Goal: Task Accomplishment & Management: Complete application form

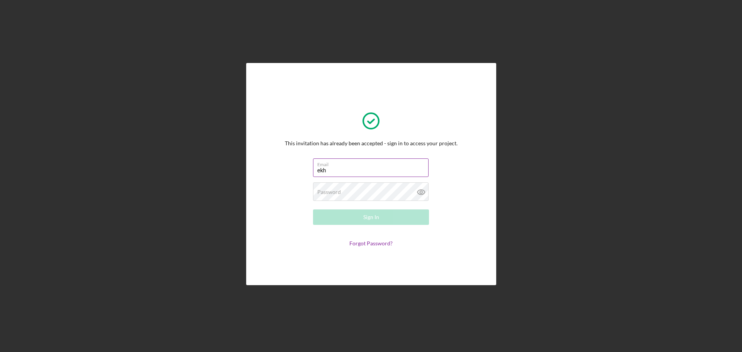
type input "[EMAIL_ADDRESS][DOMAIN_NAME]"
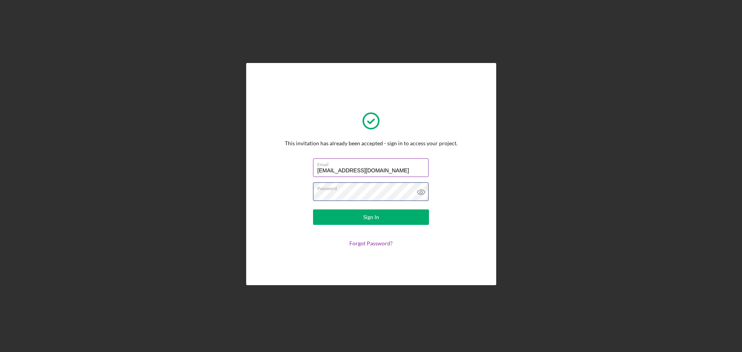
click at [313, 210] on button "Sign In" at bounding box center [371, 217] width 116 height 15
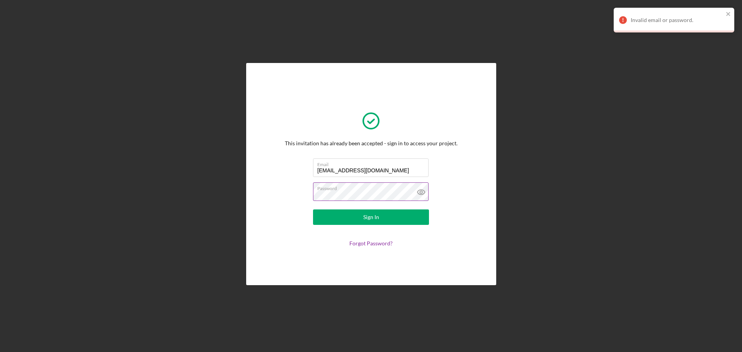
click at [419, 192] on icon at bounding box center [421, 191] width 19 height 19
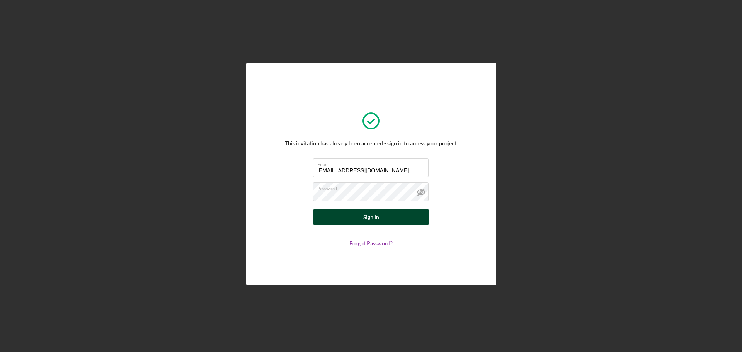
click at [399, 222] on button "Sign In" at bounding box center [371, 217] width 116 height 15
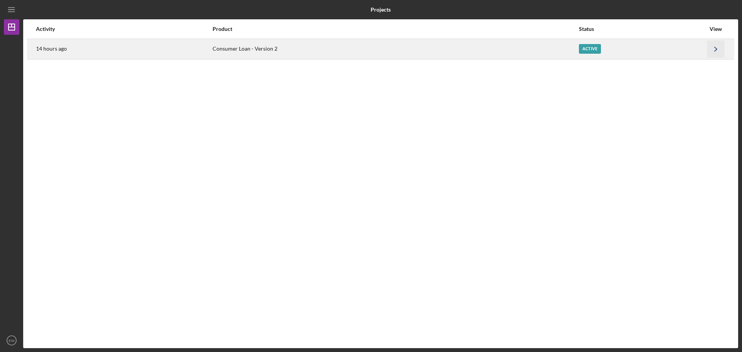
click at [719, 47] on icon "Icon/Navigate" at bounding box center [715, 48] width 17 height 17
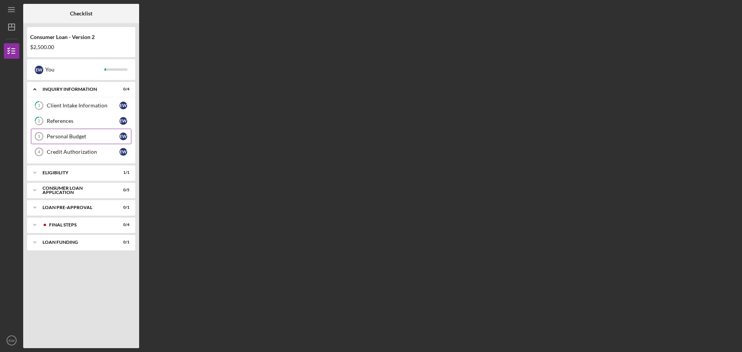
click at [73, 140] on div "Personal Budget" at bounding box center [83, 136] width 73 height 6
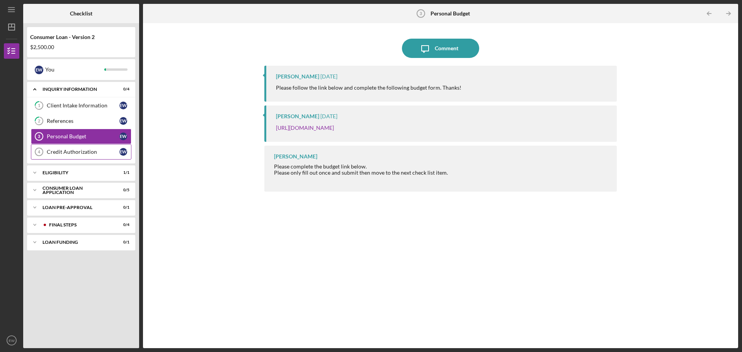
click at [72, 156] on link "Credit Authorization 4 Credit Authorization E W" at bounding box center [81, 151] width 101 height 15
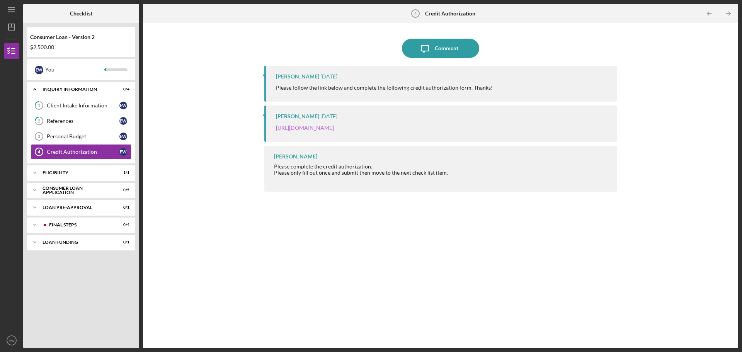
click at [326, 125] on link "https://justinepetersen.tfaforms.net/28?contactid=003PC00000XFGhU" at bounding box center [305, 127] width 58 height 7
click at [87, 175] on div "Eligibility" at bounding box center [84, 172] width 83 height 5
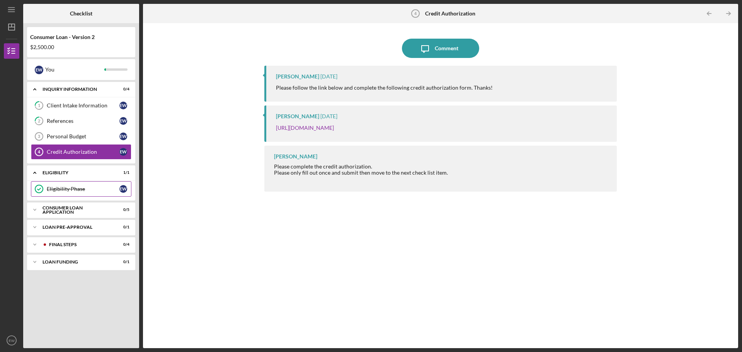
click at [63, 189] on div "Eligibility Phase" at bounding box center [83, 189] width 73 height 6
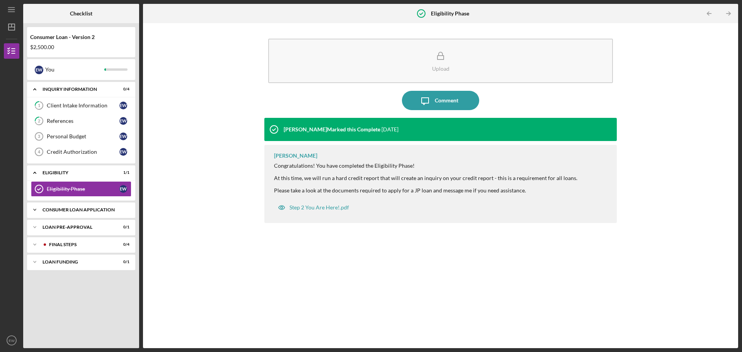
click at [72, 212] on div "Consumer Loan Application" at bounding box center [84, 210] width 83 height 5
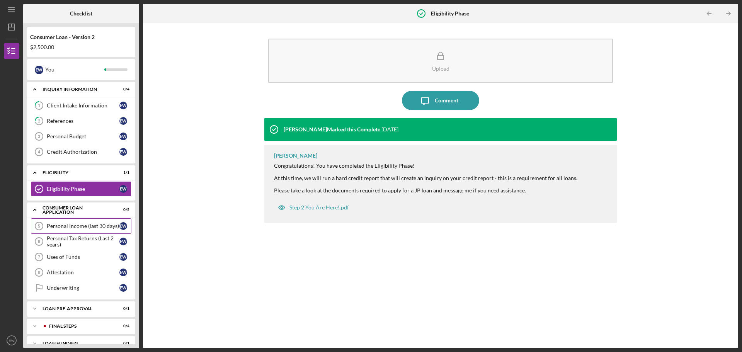
click at [56, 229] on div "Personal Income (last 30 days)" at bounding box center [83, 226] width 73 height 6
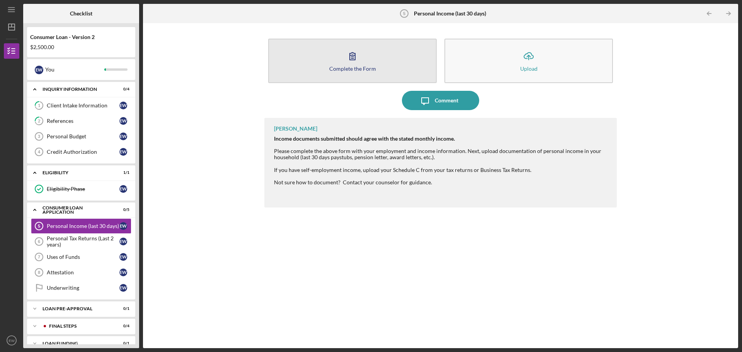
click at [366, 62] on button "Complete the Form Form" at bounding box center [352, 61] width 169 height 44
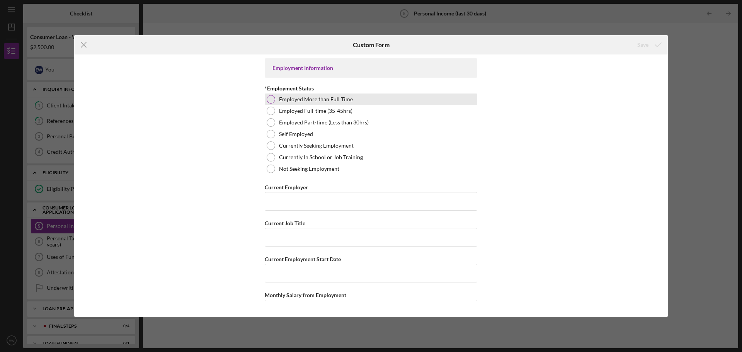
click at [273, 103] on div "Employed More than Full Time" at bounding box center [371, 100] width 213 height 12
click at [278, 196] on input "Current Employer" at bounding box center [371, 201] width 213 height 19
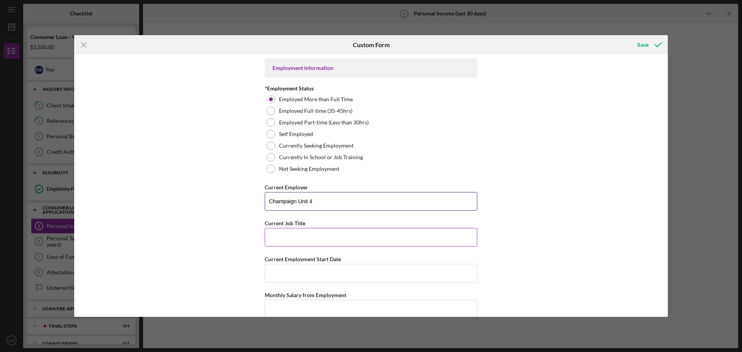
type input "Champaign Unit 4"
click at [315, 235] on input "Current Job Title" at bounding box center [371, 237] width 213 height 19
type input "Case Management"
click at [320, 274] on input "Current Employment Start Date" at bounding box center [371, 273] width 213 height 19
type input "8/13/2013"
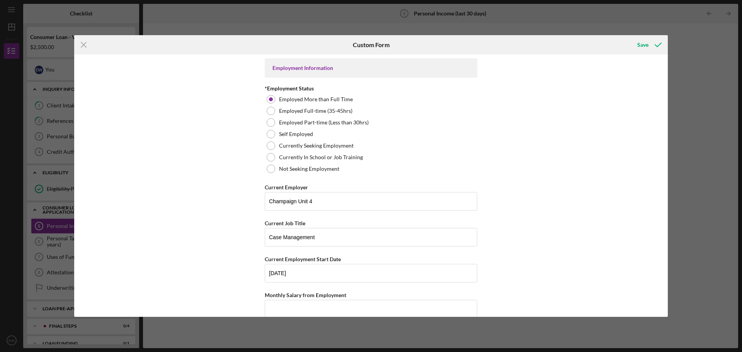
click at [512, 301] on div "Employment Information *Employment Status Employed More than Full Time Employed…" at bounding box center [371, 186] width 594 height 263
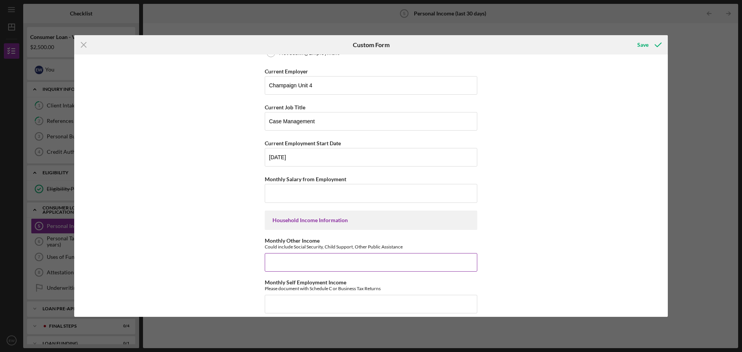
click at [377, 266] on input "Monthly Other Income" at bounding box center [371, 262] width 213 height 19
click at [316, 193] on input "Monthly Salary from Employment" at bounding box center [371, 193] width 213 height 19
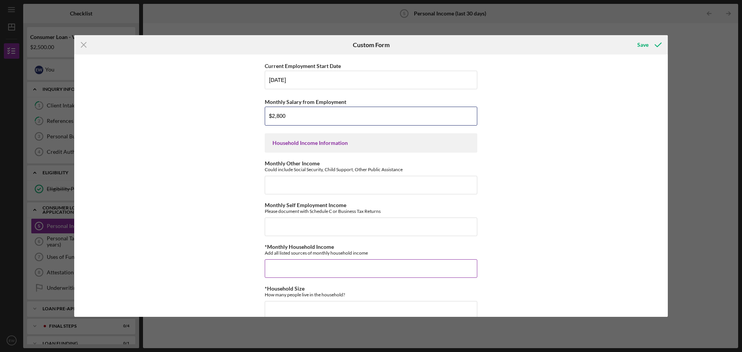
scroll to position [309, 0]
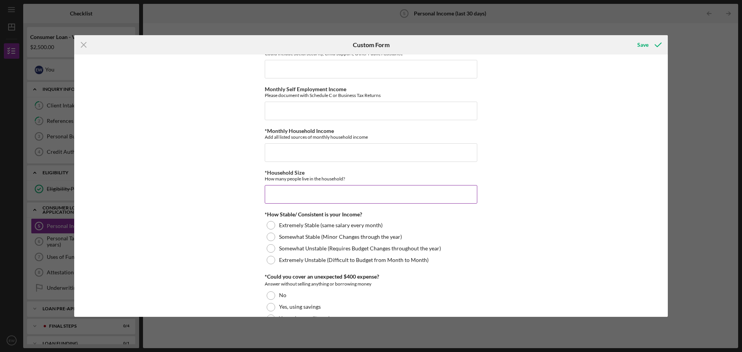
type input "$2,800"
click at [293, 192] on input "*Household Size" at bounding box center [371, 194] width 213 height 19
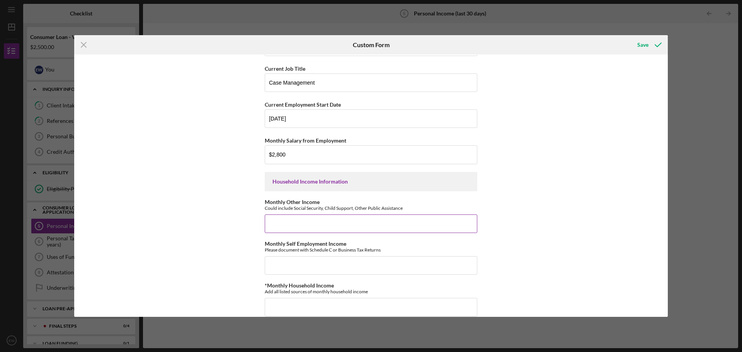
type input "3"
click at [275, 231] on input "Monthly Other Income" at bounding box center [371, 224] width 213 height 19
type input "$550"
click at [307, 269] on input "Monthly Self Employment Income" at bounding box center [371, 265] width 213 height 19
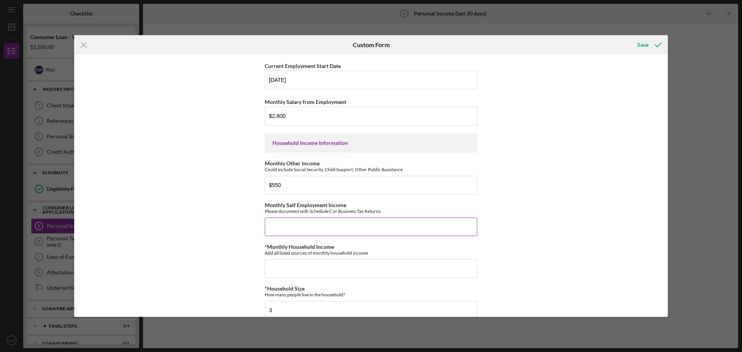
scroll to position [271, 0]
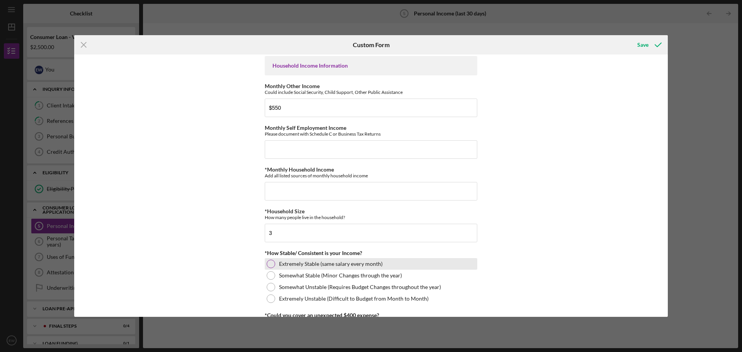
click at [267, 264] on div at bounding box center [271, 264] width 9 height 9
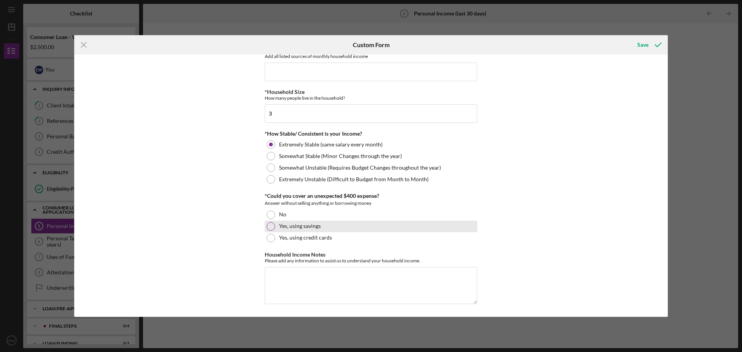
click at [269, 227] on div at bounding box center [271, 226] width 9 height 9
click at [286, 288] on textarea "Household Income Notes" at bounding box center [371, 285] width 213 height 37
type textarea "I have a second job"
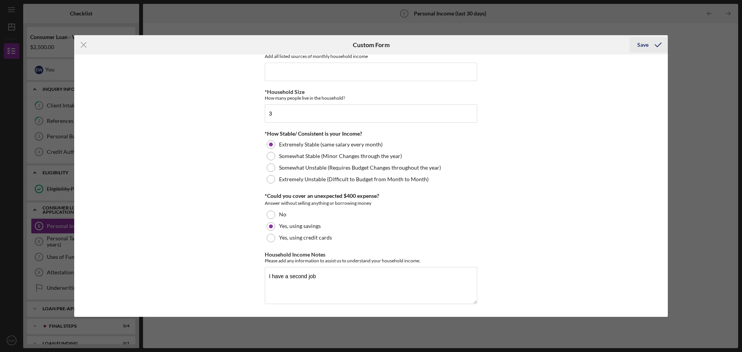
click at [657, 50] on icon "submit" at bounding box center [658, 44] width 19 height 19
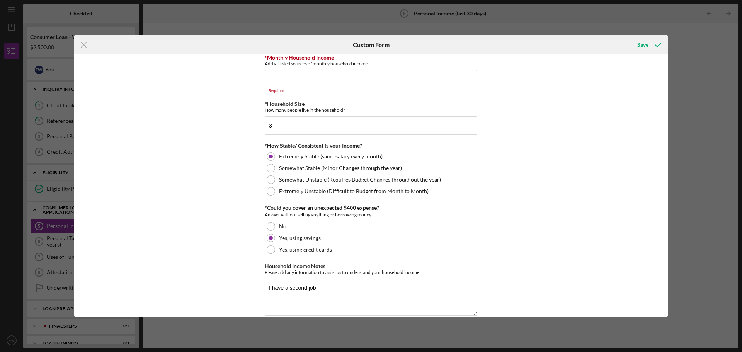
click at [337, 77] on input "*Monthly Household Income" at bounding box center [371, 79] width 213 height 19
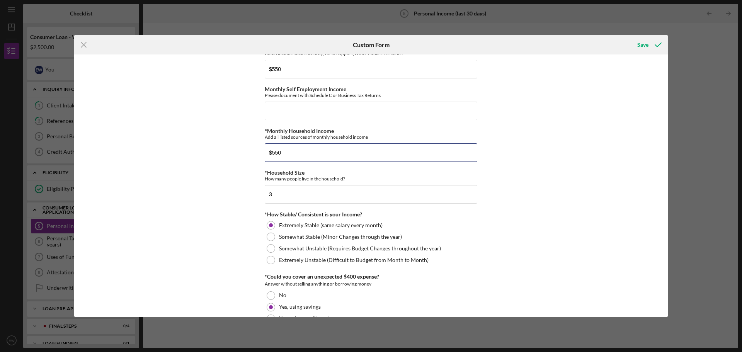
scroll to position [390, 0]
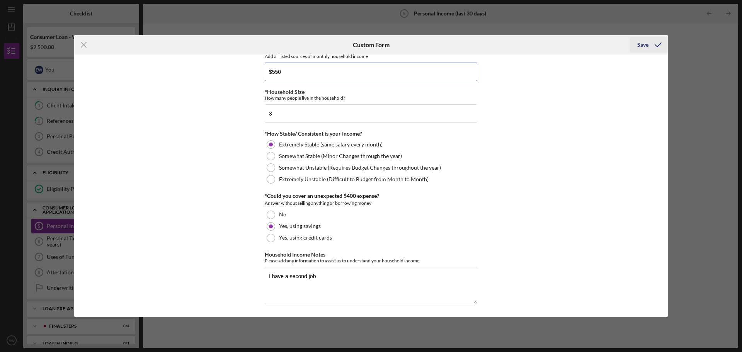
type input "$550"
click at [661, 48] on icon "submit" at bounding box center [658, 44] width 19 height 19
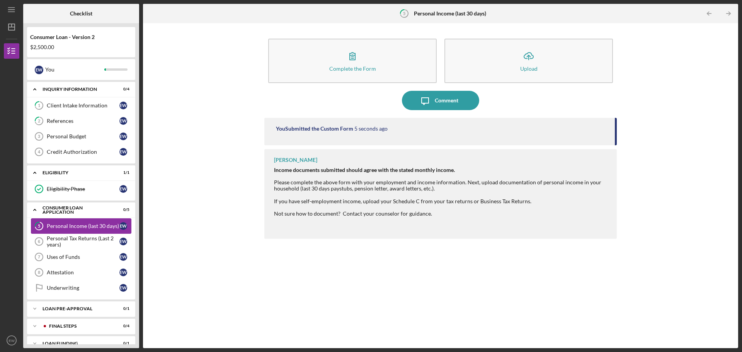
click at [68, 226] on div "Personal Income (last 30 days)" at bounding box center [83, 226] width 73 height 6
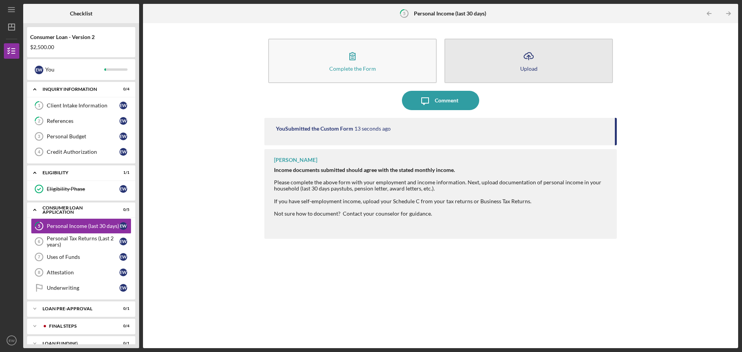
click at [526, 67] on div "Upload" at bounding box center [528, 69] width 17 height 6
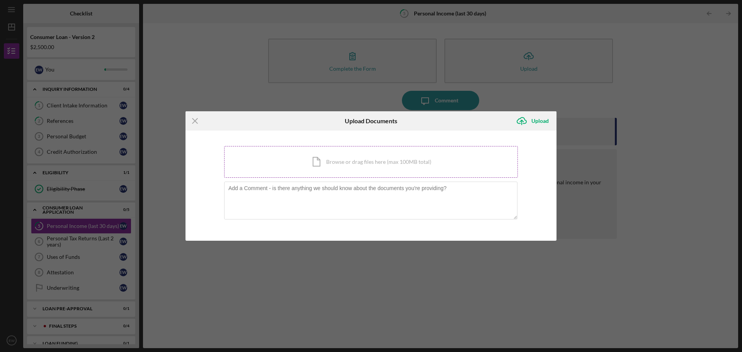
click at [351, 163] on div "Icon/Document Browse or drag files here (max 100MB total) Tap to choose files o…" at bounding box center [371, 162] width 294 height 32
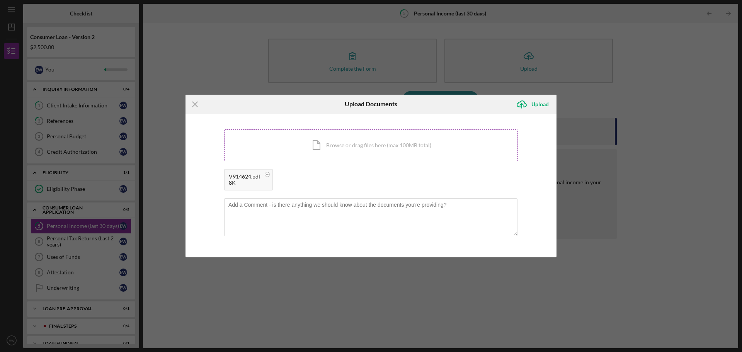
click at [386, 141] on div "Icon/Document Browse or drag files here (max 100MB total) Tap to choose files o…" at bounding box center [371, 146] width 294 height 32
click at [388, 154] on div "Icon/Document Browse or drag files here (max 100MB total) Tap to choose files o…" at bounding box center [371, 146] width 294 height 32
click at [329, 145] on div "Icon/Document Browse or drag files here (max 100MB total) Tap to choose files o…" at bounding box center [371, 146] width 294 height 32
click at [541, 103] on div "Upload" at bounding box center [540, 104] width 17 height 15
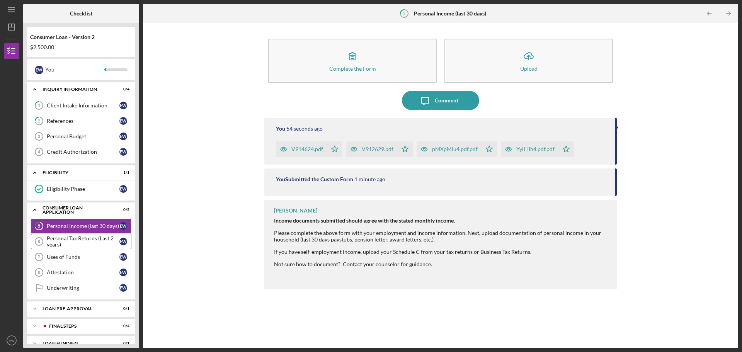
click at [61, 246] on div "Personal Tax Returns (Last 2 years)" at bounding box center [83, 241] width 73 height 12
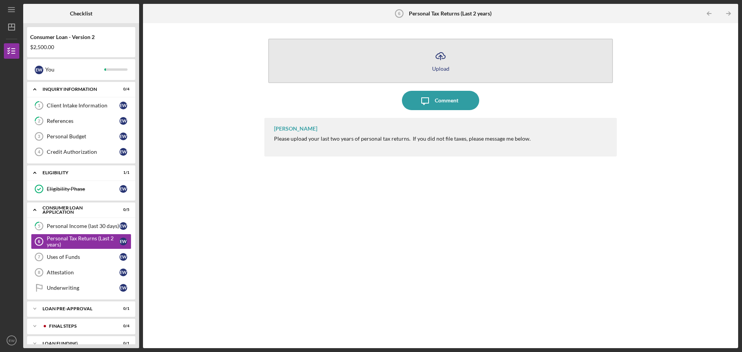
click at [442, 60] on icon "Icon/Upload" at bounding box center [440, 55] width 19 height 19
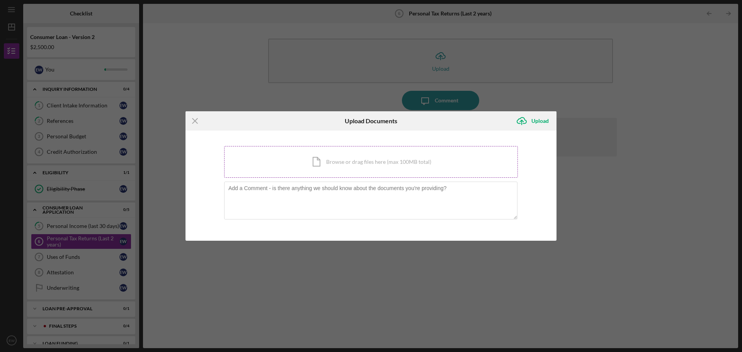
click at [319, 164] on div "Icon/Document Browse or drag files here (max 100MB total) Tap to choose files o…" at bounding box center [371, 162] width 294 height 32
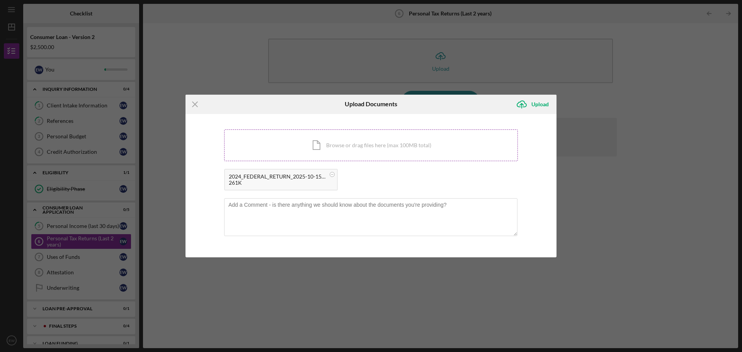
click at [349, 145] on div "Icon/Document Browse or drag files here (max 100MB total) Tap to choose files o…" at bounding box center [371, 146] width 294 height 32
click at [519, 106] on icon "Icon/Upload" at bounding box center [521, 104] width 19 height 19
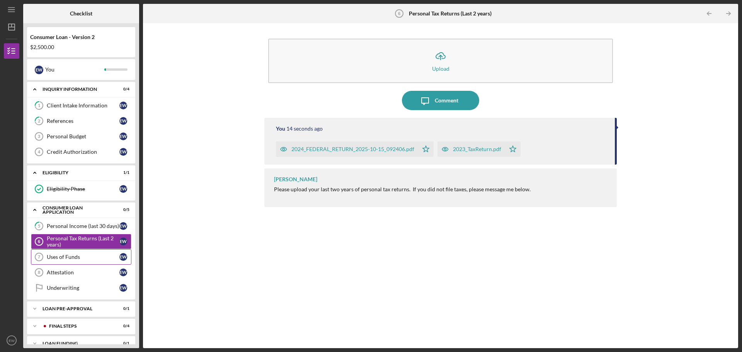
click at [65, 254] on div "Uses of Funds" at bounding box center [83, 257] width 73 height 6
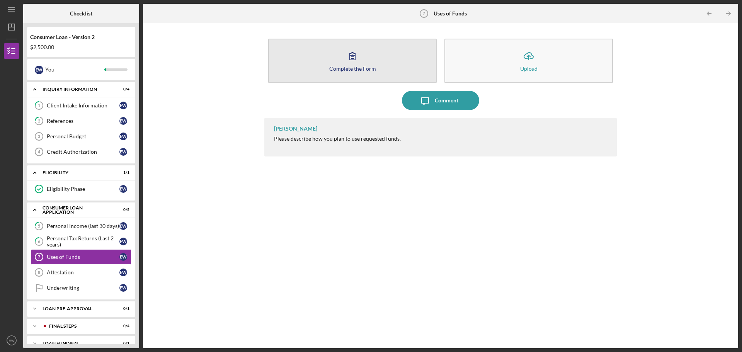
click at [371, 60] on button "Complete the Form Form" at bounding box center [352, 61] width 169 height 44
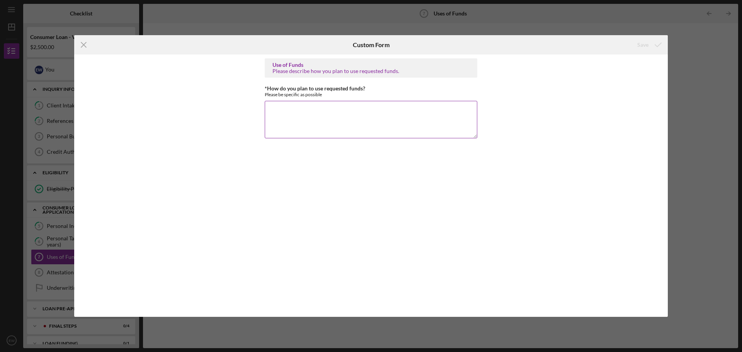
click at [300, 109] on textarea "*How do you plan to use requested funds?" at bounding box center [371, 119] width 213 height 37
drag, startPoint x: 307, startPoint y: 115, endPoint x: 282, endPoint y: 116, distance: 25.1
click at [282, 116] on textarea "Credit card debt debt clarence" at bounding box center [371, 119] width 213 height 37
type textarea "Credit card debt debt clearance"
click at [661, 42] on icon "submit" at bounding box center [658, 44] width 19 height 19
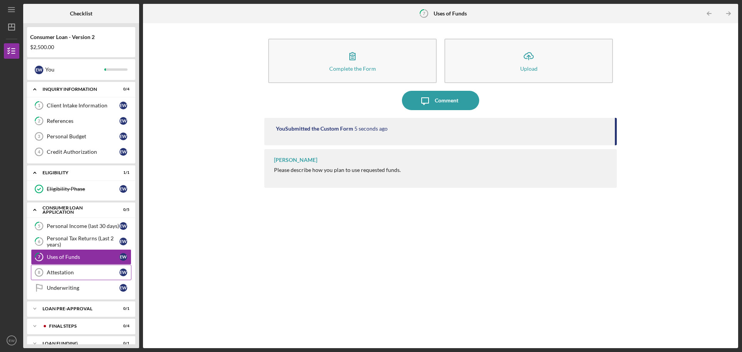
click at [79, 271] on div "Attestation" at bounding box center [83, 272] width 73 height 6
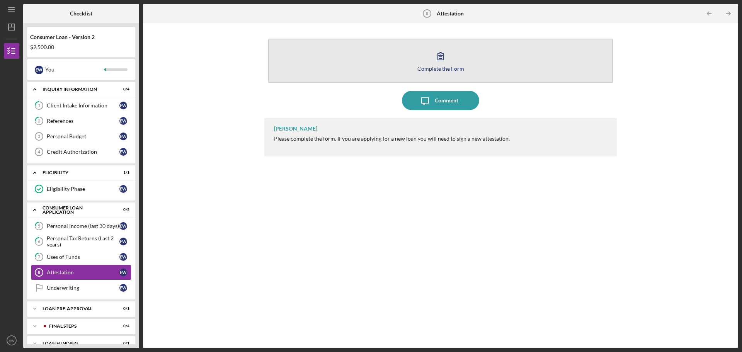
click at [463, 48] on button "Complete the Form Form" at bounding box center [440, 61] width 345 height 44
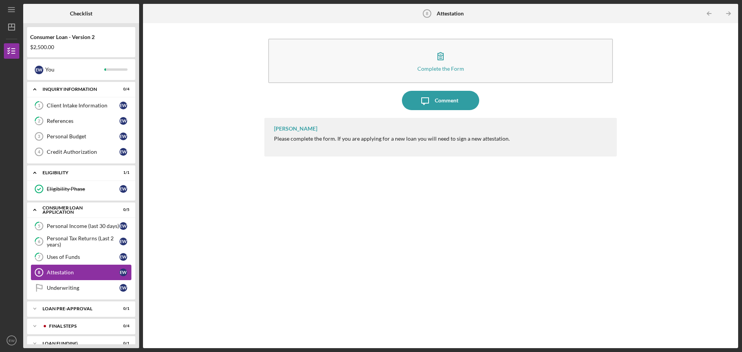
scroll to position [11, 0]
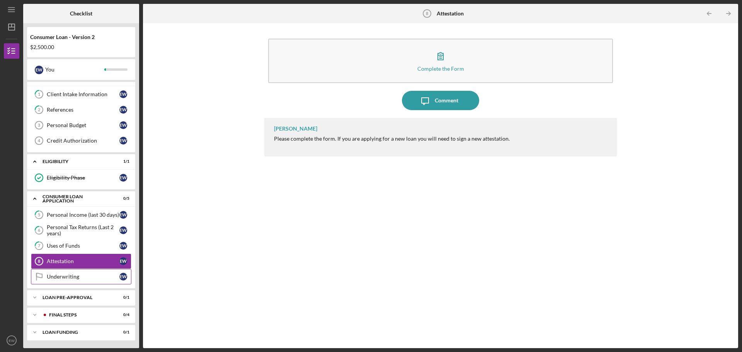
click at [70, 275] on div "Underwriting" at bounding box center [83, 277] width 73 height 6
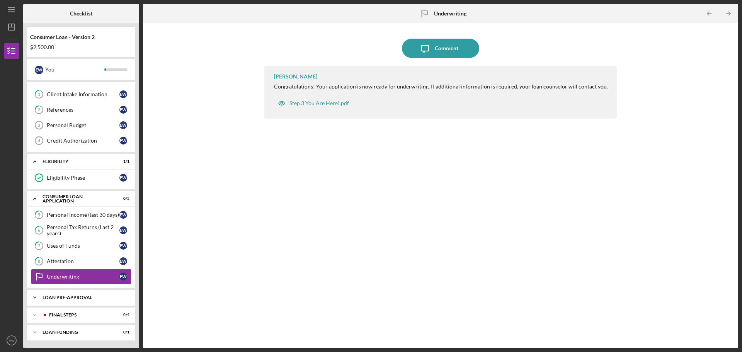
click at [72, 298] on div "Loan Pre-Approval" at bounding box center [84, 297] width 83 height 5
click at [72, 314] on div "Loan Pre-Approval" at bounding box center [83, 314] width 73 height 6
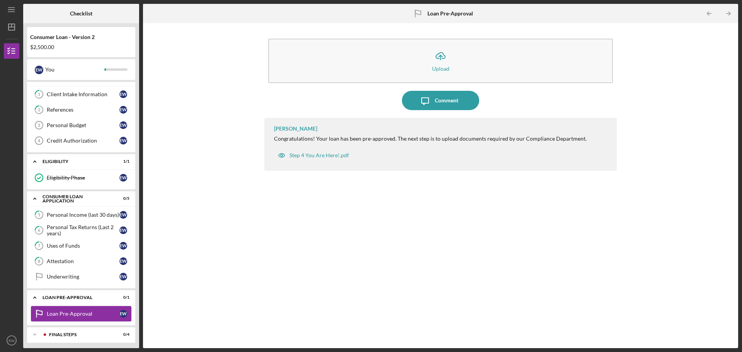
scroll to position [31, 0]
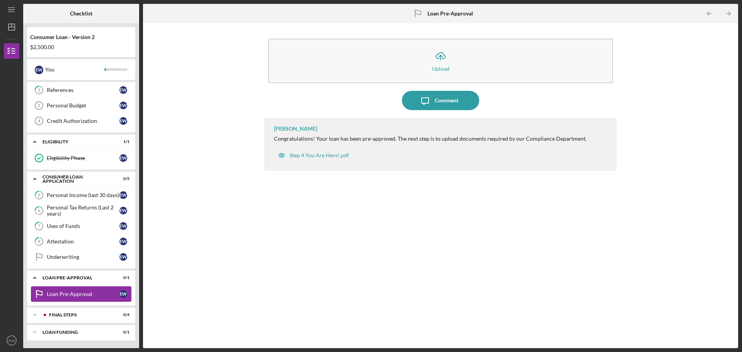
click at [77, 300] on link "Loan Pre-Approval Loan Pre-Approval E W" at bounding box center [81, 293] width 101 height 15
click at [76, 314] on div "FINAL STEPS" at bounding box center [87, 315] width 77 height 5
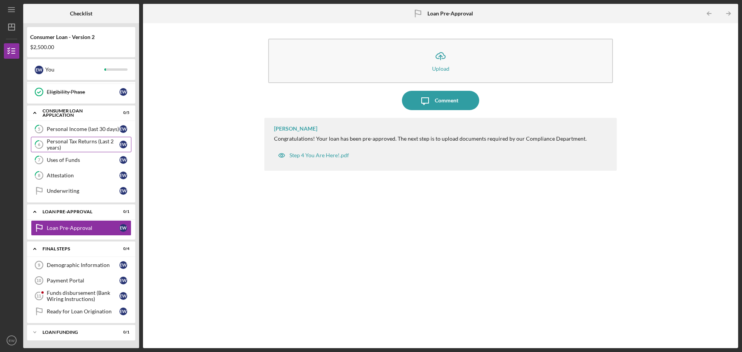
scroll to position [0, 0]
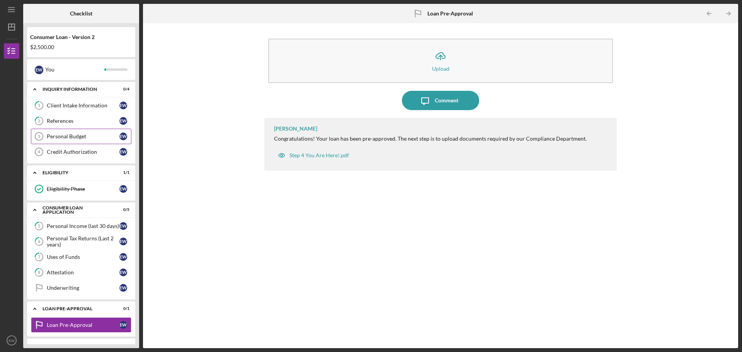
click at [53, 135] on div "Personal Budget" at bounding box center [83, 136] width 73 height 6
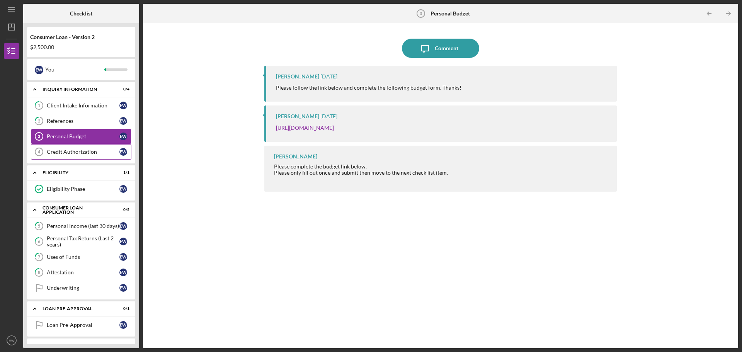
click at [65, 147] on link "Credit Authorization 4 Credit Authorization E W" at bounding box center [81, 151] width 101 height 15
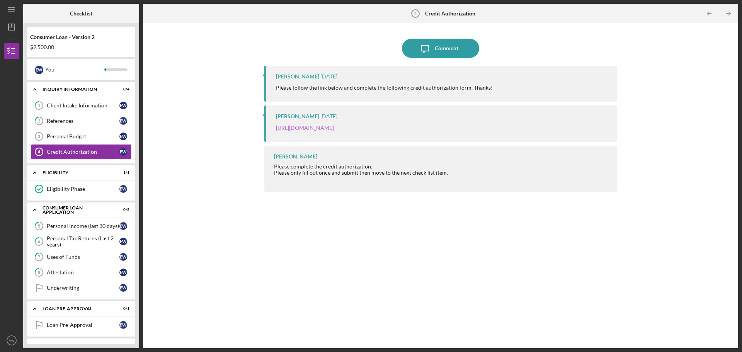
click at [319, 128] on link "https://justinepetersen.tfaforms.net/28?contactid=003PC00000XFGhU" at bounding box center [305, 127] width 58 height 7
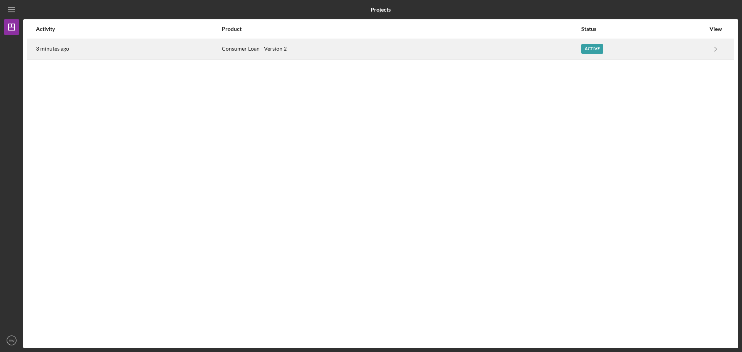
click at [596, 53] on div "Active" at bounding box center [592, 49] width 22 height 10
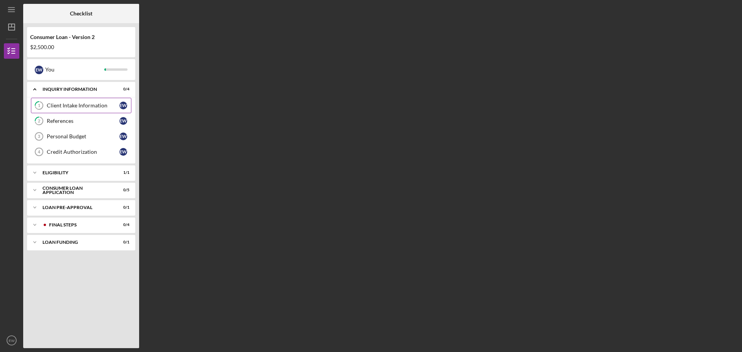
click at [80, 100] on link "1 Client Intake Information E W" at bounding box center [81, 105] width 101 height 15
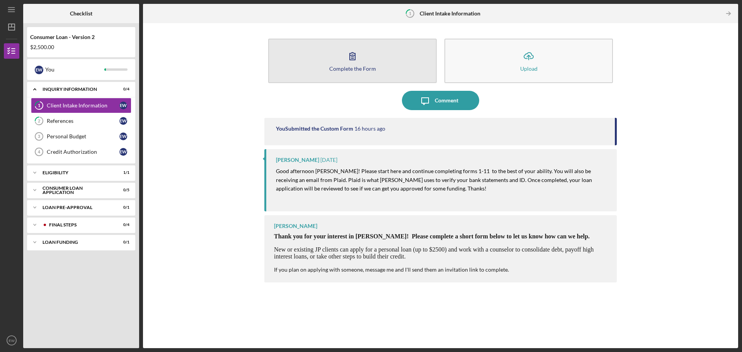
click at [339, 69] on div "Complete the Form" at bounding box center [352, 69] width 47 height 6
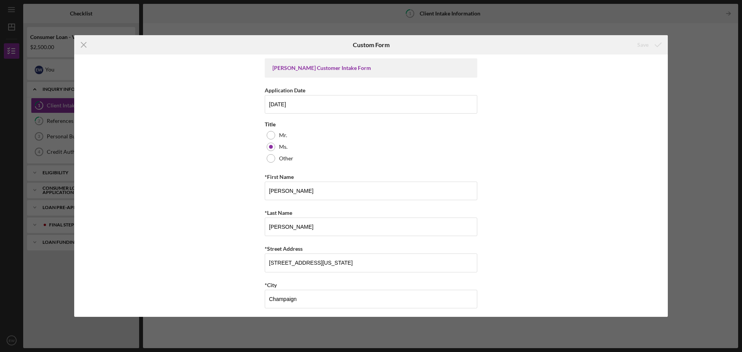
click at [45, 119] on div "Icon/Menu Close Custom Form Save Justine PETERSEN Customer Intake Form Applicat…" at bounding box center [371, 176] width 742 height 352
click at [85, 47] on icon "Icon/Menu Close" at bounding box center [83, 44] width 19 height 19
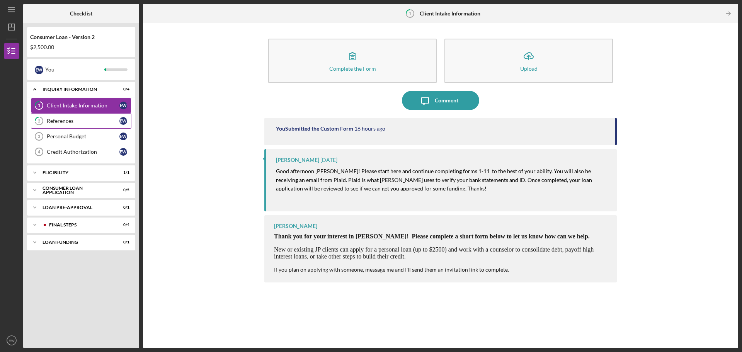
click at [71, 124] on div "References" at bounding box center [83, 121] width 73 height 6
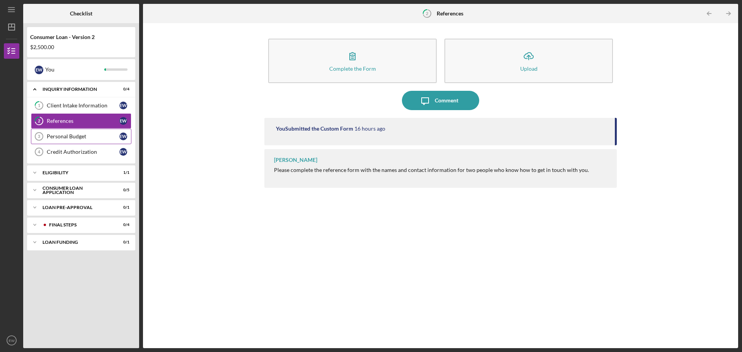
click at [71, 137] on div "Personal Budget" at bounding box center [83, 136] width 73 height 6
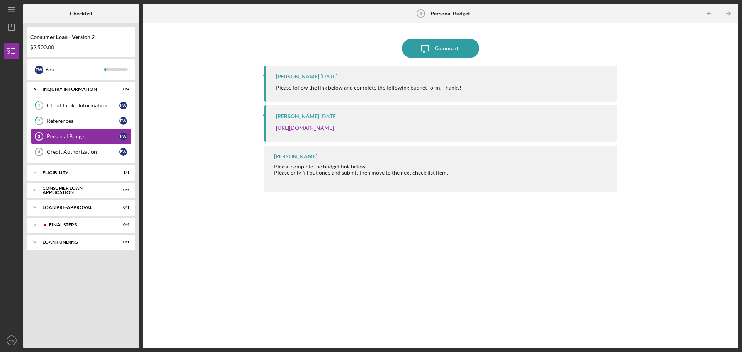
click at [323, 131] on p "[URL][DOMAIN_NAME]" at bounding box center [305, 128] width 58 height 9
click at [323, 129] on link "[URL][DOMAIN_NAME]" at bounding box center [305, 127] width 58 height 7
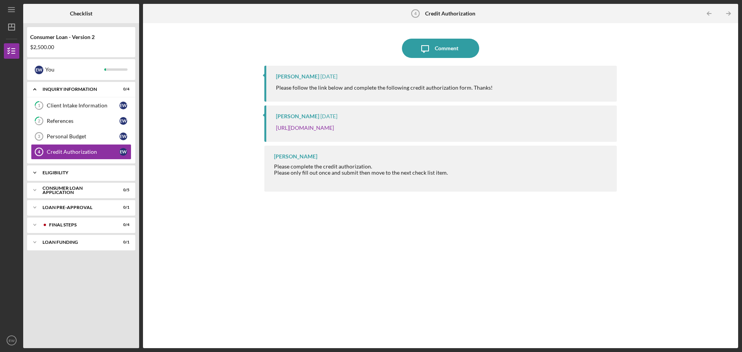
click at [74, 172] on div "Eligibility" at bounding box center [84, 172] width 83 height 5
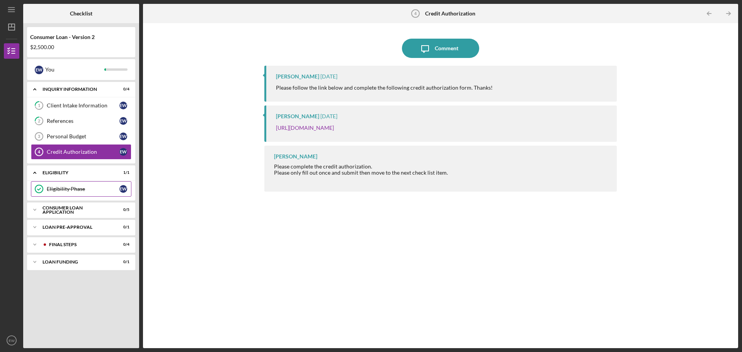
click at [63, 186] on div "Eligibility Phase" at bounding box center [83, 189] width 73 height 6
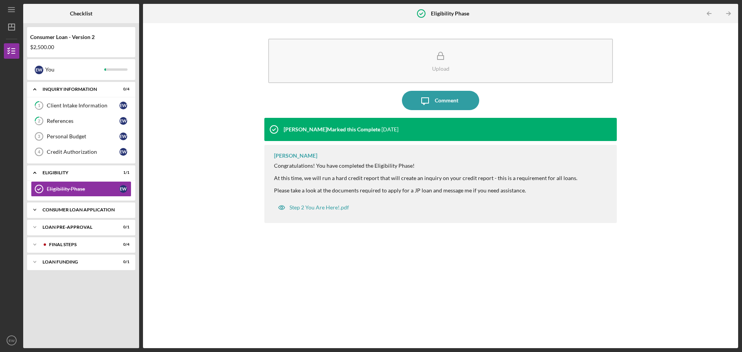
click at [63, 207] on div "Icon/Expander Consumer Loan Application 0 / 5" at bounding box center [81, 209] width 108 height 15
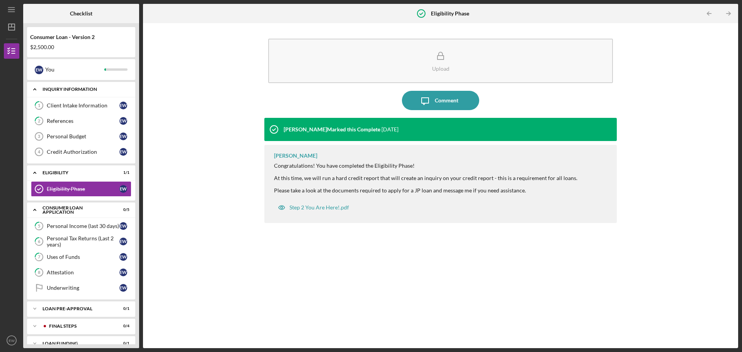
click at [78, 90] on div "Inquiry Information" at bounding box center [84, 89] width 83 height 5
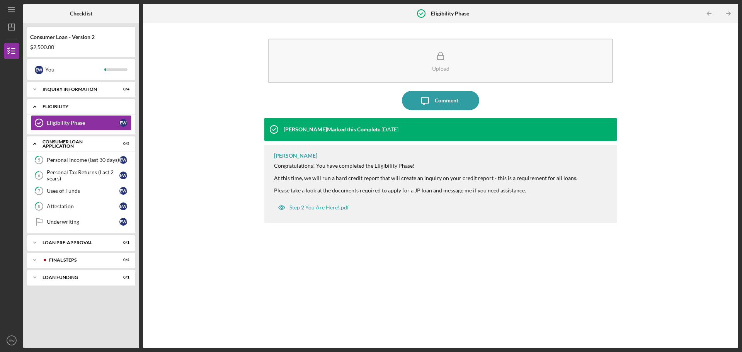
click at [80, 105] on div "Eligibility" at bounding box center [84, 106] width 83 height 5
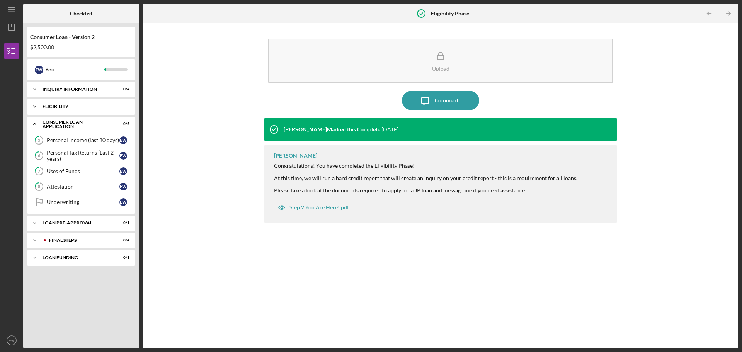
click at [68, 105] on div "Eligibility" at bounding box center [84, 106] width 83 height 5
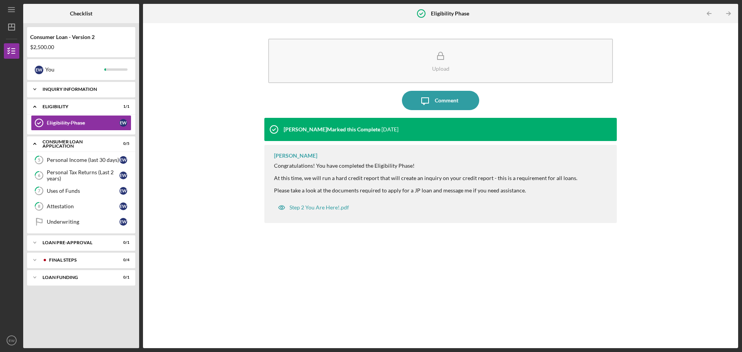
click at [68, 90] on div "Inquiry Information" at bounding box center [84, 89] width 83 height 5
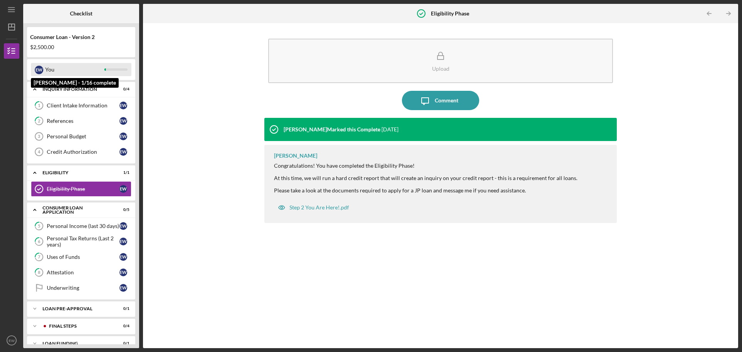
click at [91, 70] on div "You" at bounding box center [74, 69] width 59 height 13
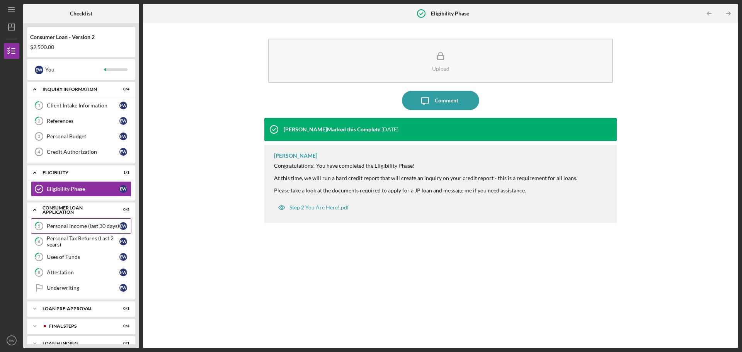
click at [76, 226] on div "Personal Income (last 30 days)" at bounding box center [83, 226] width 73 height 6
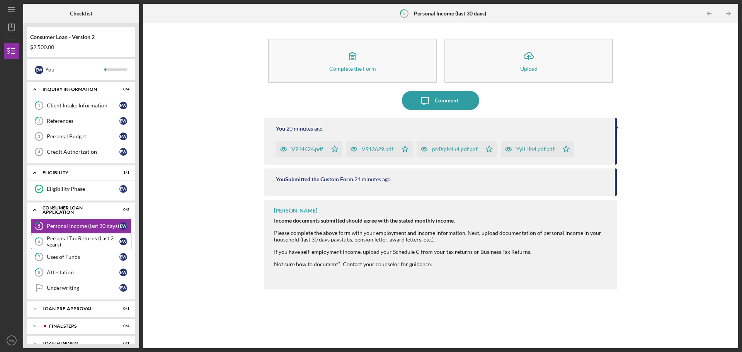
click at [76, 236] on div "Personal Tax Returns (Last 2 years)" at bounding box center [83, 241] width 73 height 12
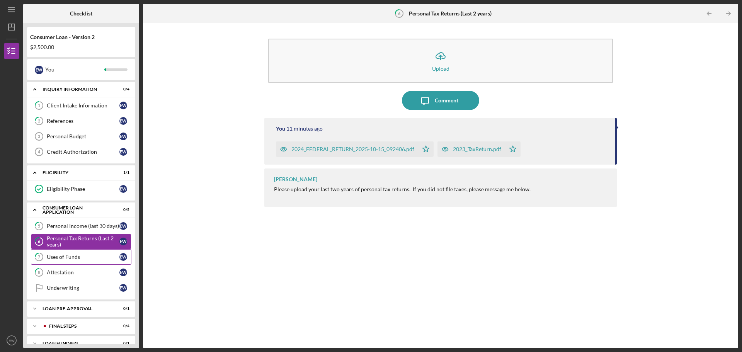
click at [75, 254] on link "7 Uses of Funds E W" at bounding box center [81, 256] width 101 height 15
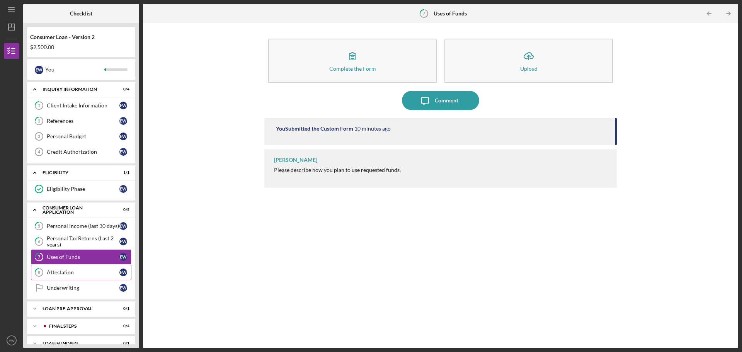
click at [74, 269] on div "Attestation" at bounding box center [83, 272] width 73 height 6
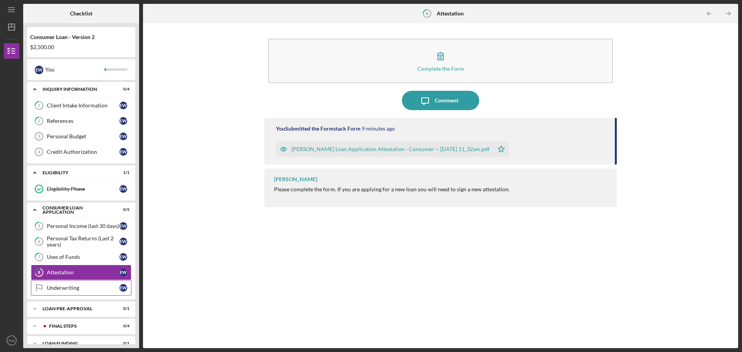
click at [75, 286] on div "Underwriting" at bounding box center [83, 288] width 73 height 6
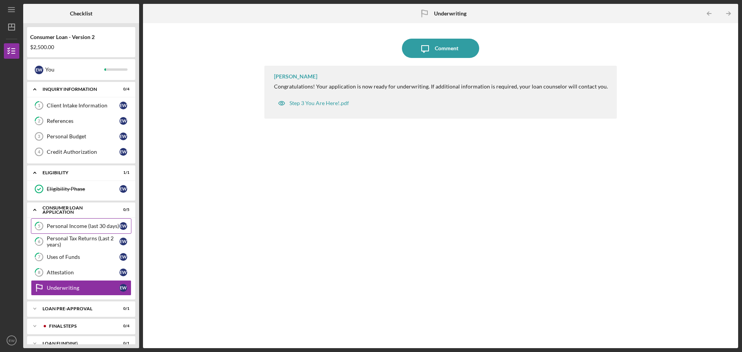
click at [63, 225] on div "Personal Income (last 30 days)" at bounding box center [83, 226] width 73 height 6
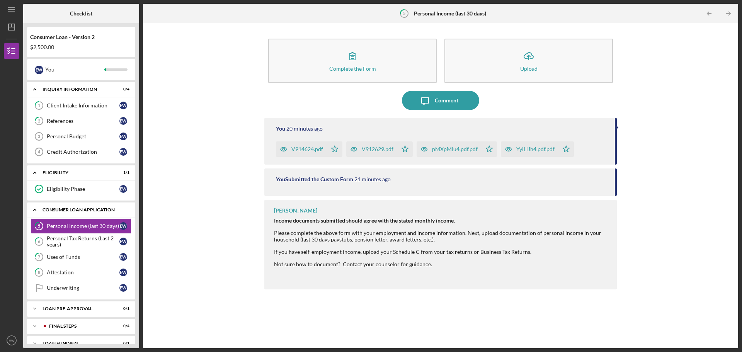
click at [63, 210] on div "Consumer Loan Application" at bounding box center [84, 210] width 83 height 5
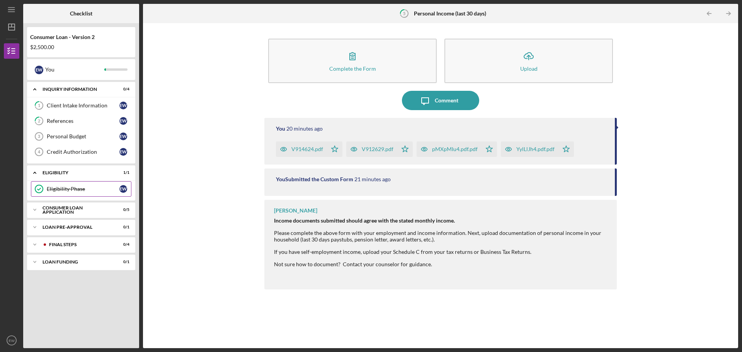
click at [63, 188] on div "Eligibility Phase" at bounding box center [83, 189] width 73 height 6
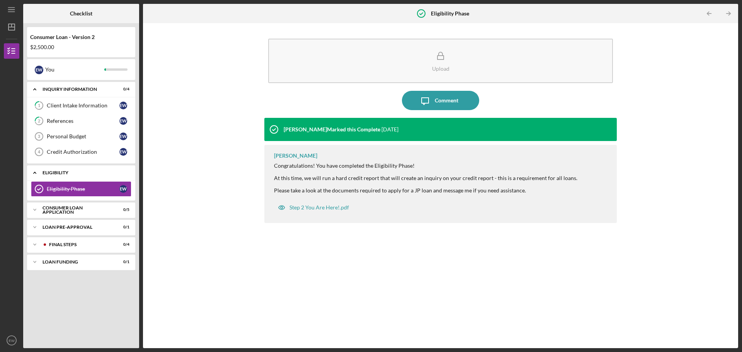
click at [63, 174] on div "Eligibility" at bounding box center [84, 172] width 83 height 5
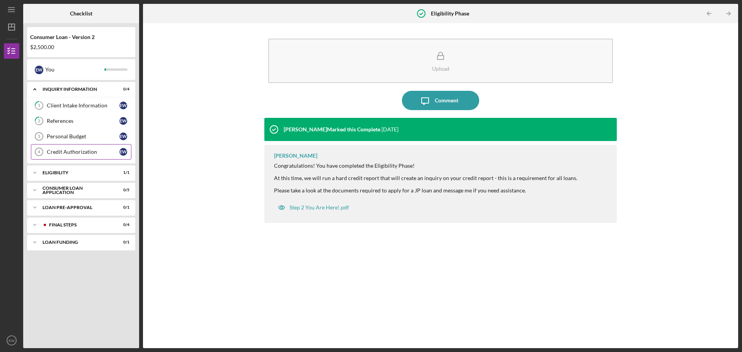
click at [61, 155] on div "Credit Authorization" at bounding box center [83, 152] width 73 height 6
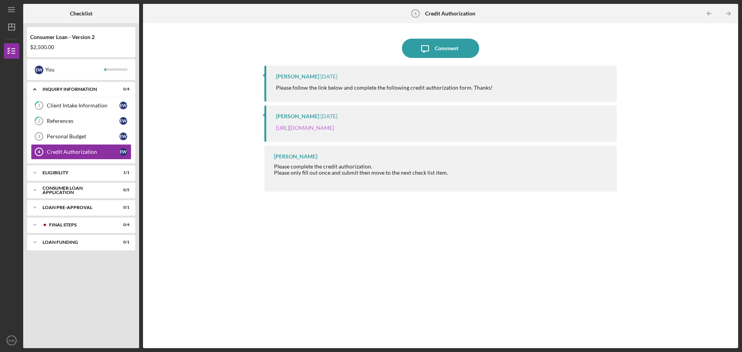
click at [319, 127] on link "https://justinepetersen.tfaforms.net/28?contactid=003PC00000XFGhU" at bounding box center [305, 127] width 58 height 7
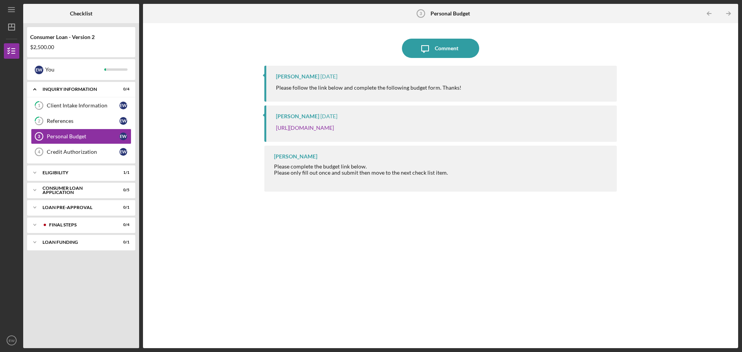
click at [63, 47] on div "$2,500.00" at bounding box center [81, 47] width 102 height 6
